Goal: Check status: Check status

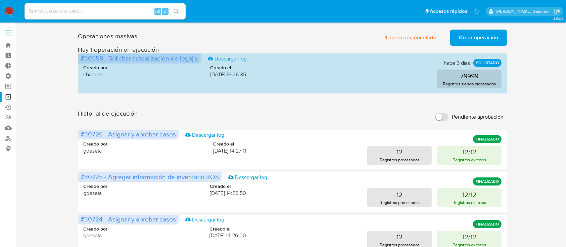
drag, startPoint x: 63, startPoint y: 5, endPoint x: 63, endPoint y: 9, distance: 4.0
click at [63, 9] on div "Alt s" at bounding box center [104, 11] width 161 height 16
click at [63, 12] on input at bounding box center [104, 11] width 161 height 9
paste input "149228355"
type input "149228355"
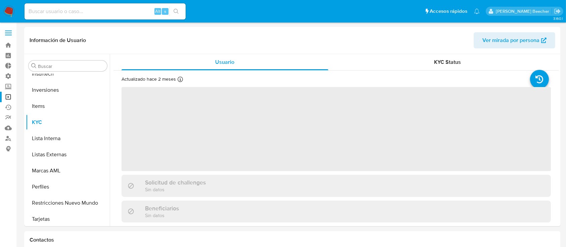
scroll to position [348, 0]
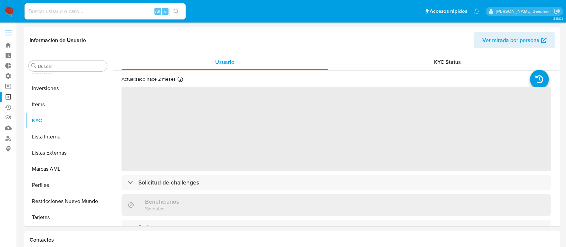
select select "10"
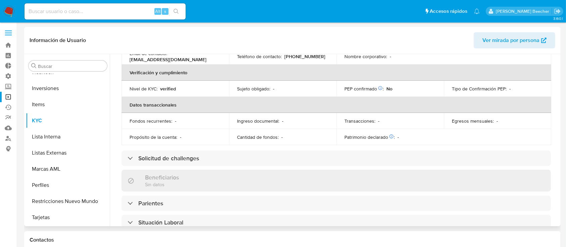
scroll to position [157, 0]
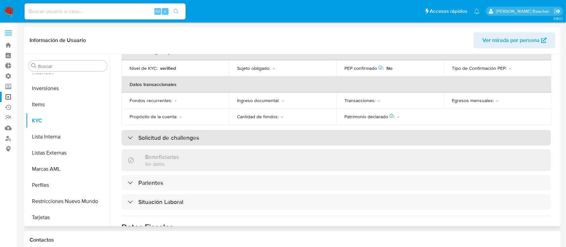
click at [184, 140] on h3 "Solicitud de challenges" at bounding box center [168, 137] width 61 height 7
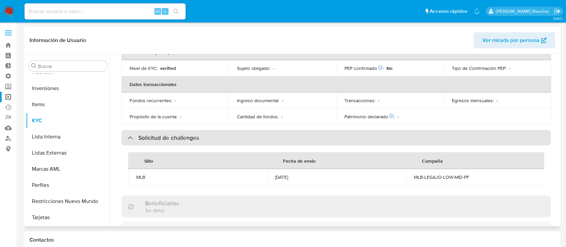
scroll to position [0, 0]
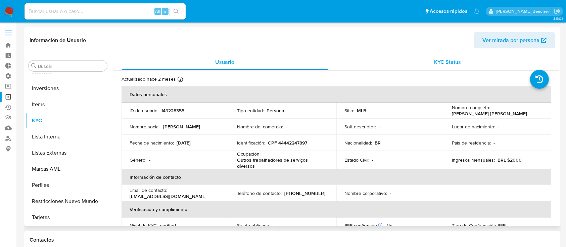
click at [436, 65] on span "KYC Status" at bounding box center [447, 62] width 27 height 8
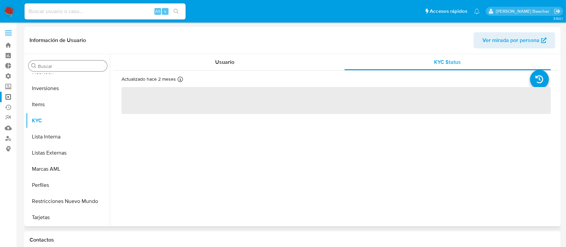
click at [82, 63] on input "Buscar" at bounding box center [71, 66] width 66 height 6
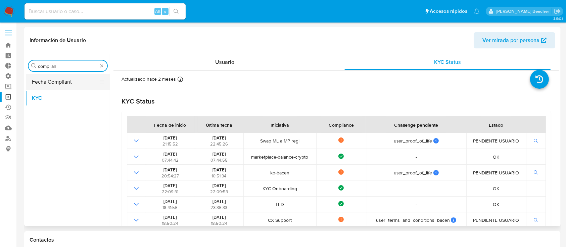
type input "complian"
click at [71, 78] on button "Fecha Compliant" at bounding box center [65, 82] width 78 height 16
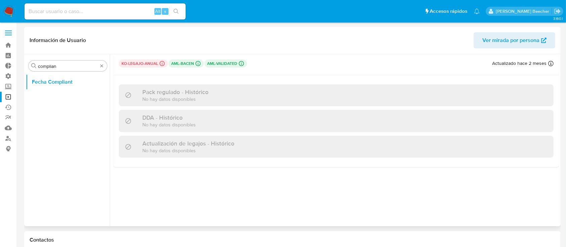
click at [188, 100] on p "No hay datos disponibles" at bounding box center [175, 99] width 66 height 6
